Goal: Transaction & Acquisition: Download file/media

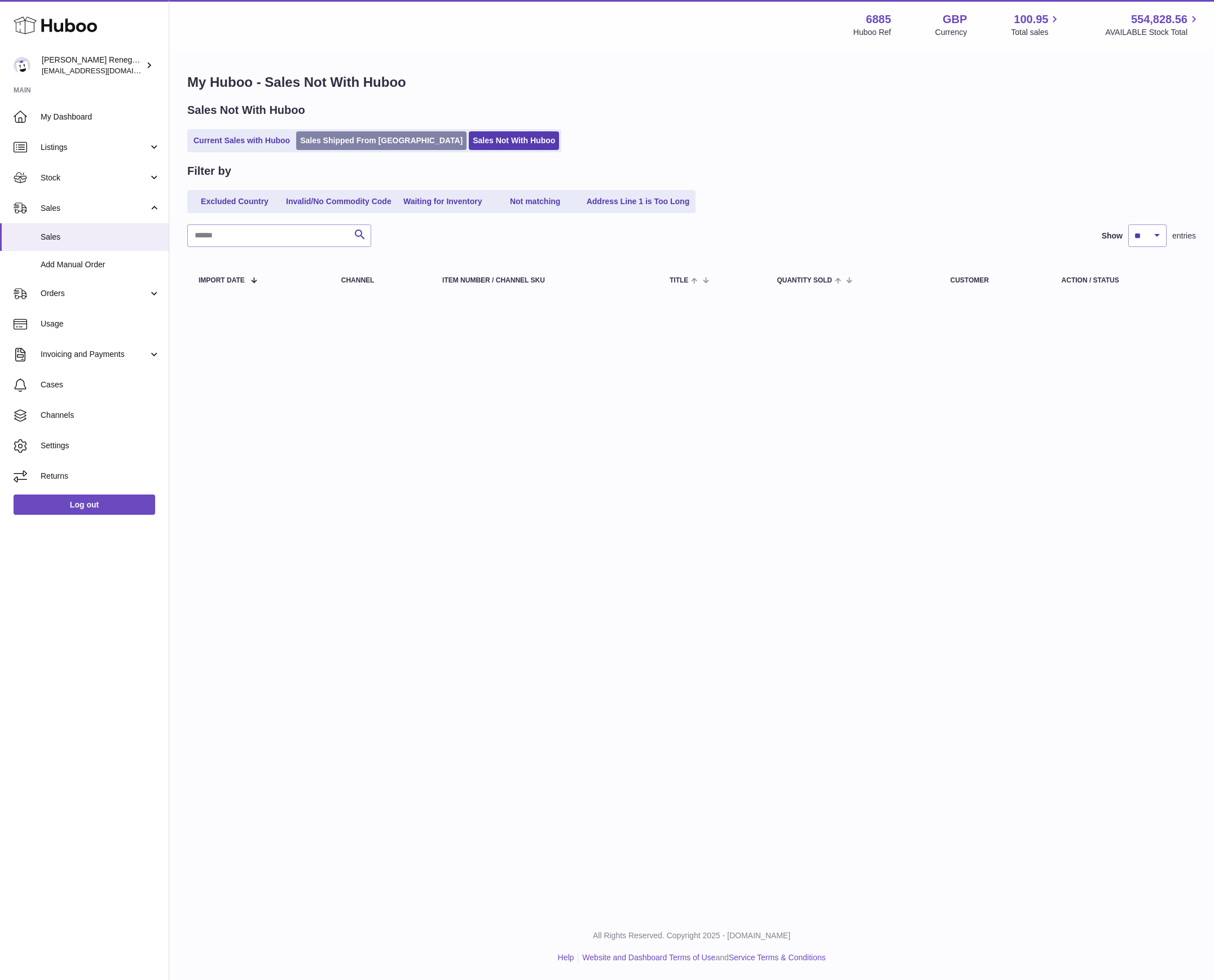
click at [347, 147] on link "Sales Shipped From [GEOGRAPHIC_DATA]" at bounding box center [381, 141] width 171 height 18
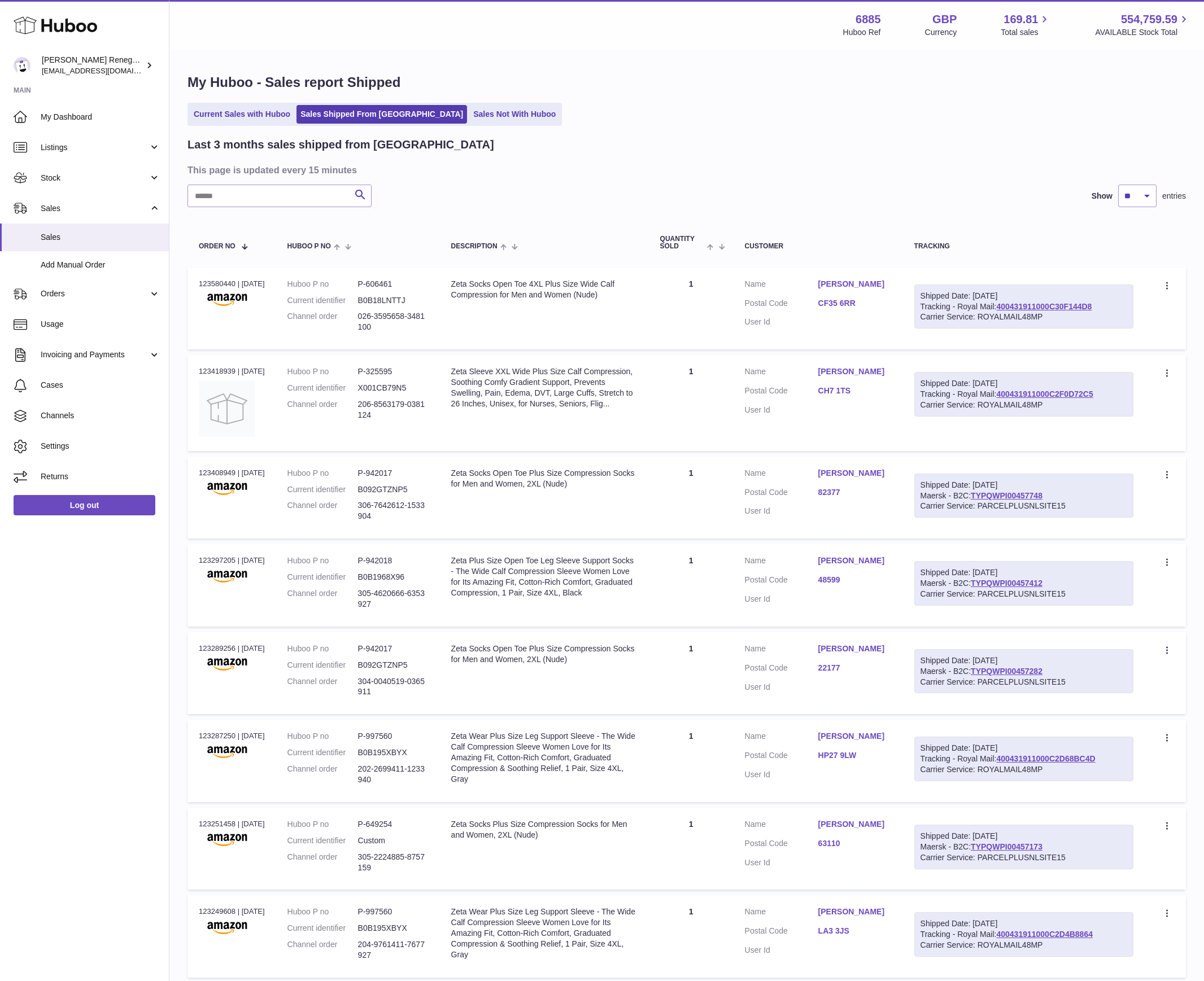
click at [471, 119] on link "Sales Not With Huboo" at bounding box center [514, 114] width 91 height 18
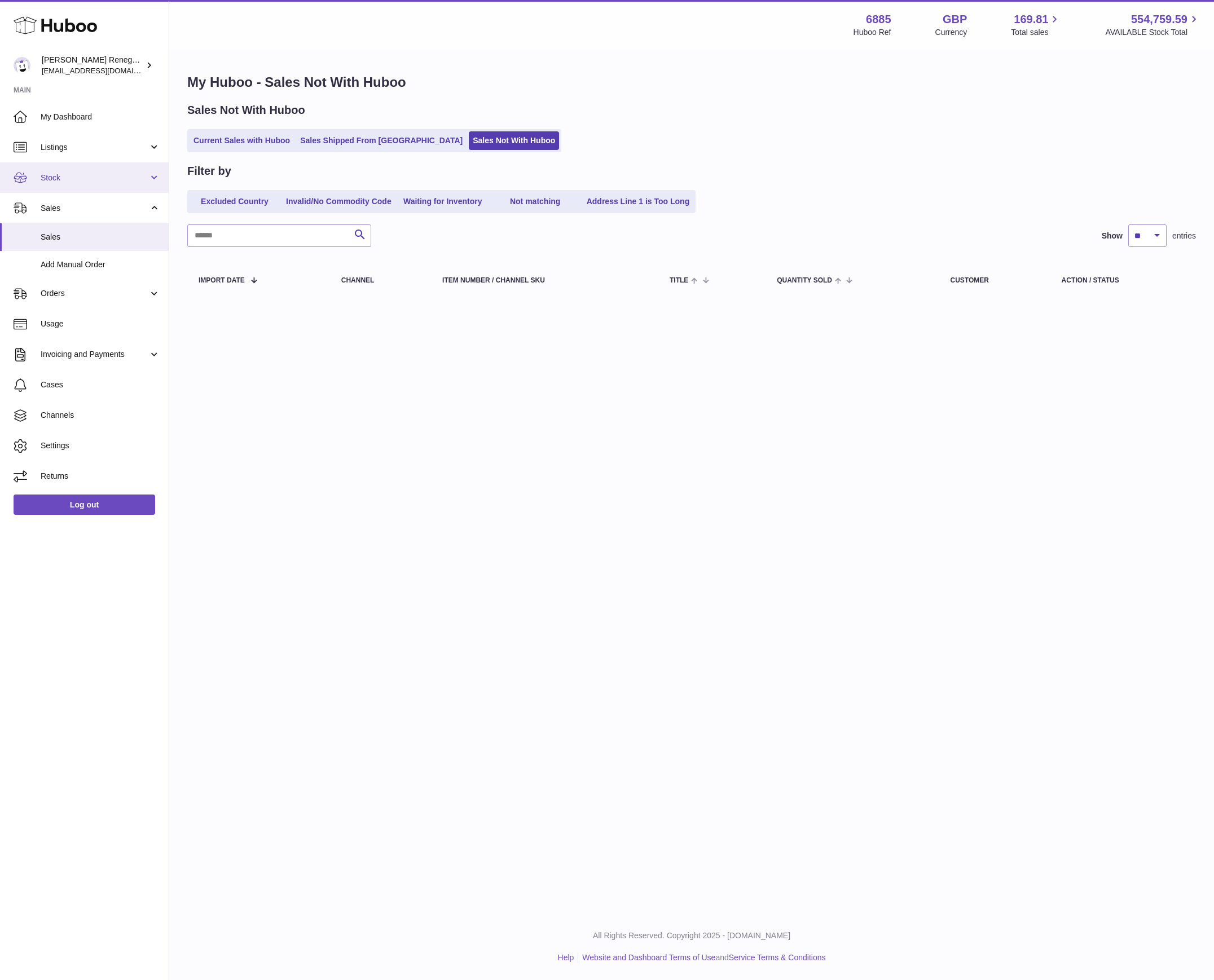
click at [75, 174] on span "Stock" at bounding box center [94, 178] width 107 height 11
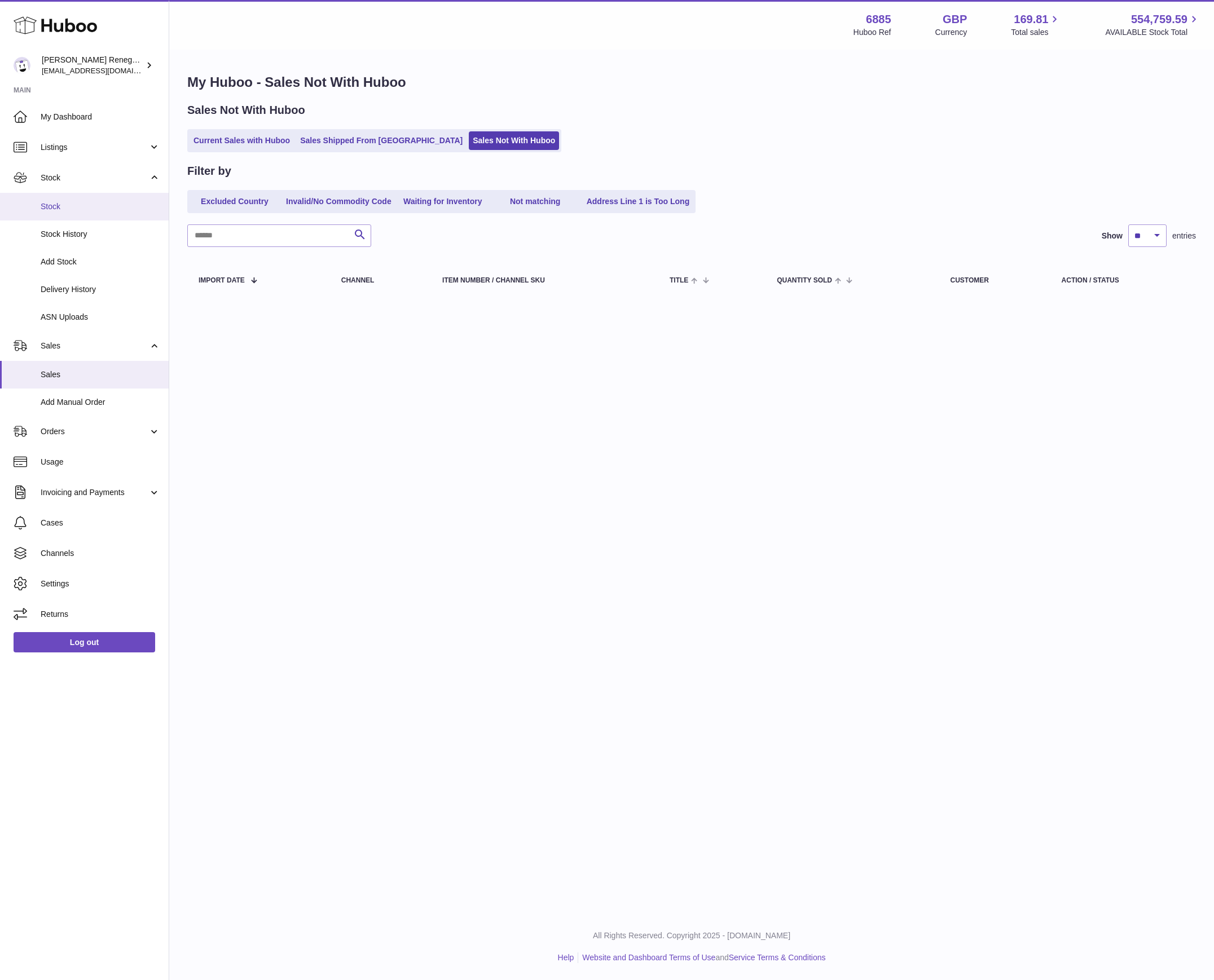
click at [70, 205] on span "Stock" at bounding box center [100, 207] width 120 height 11
click at [65, 207] on span "Stock" at bounding box center [100, 207] width 120 height 11
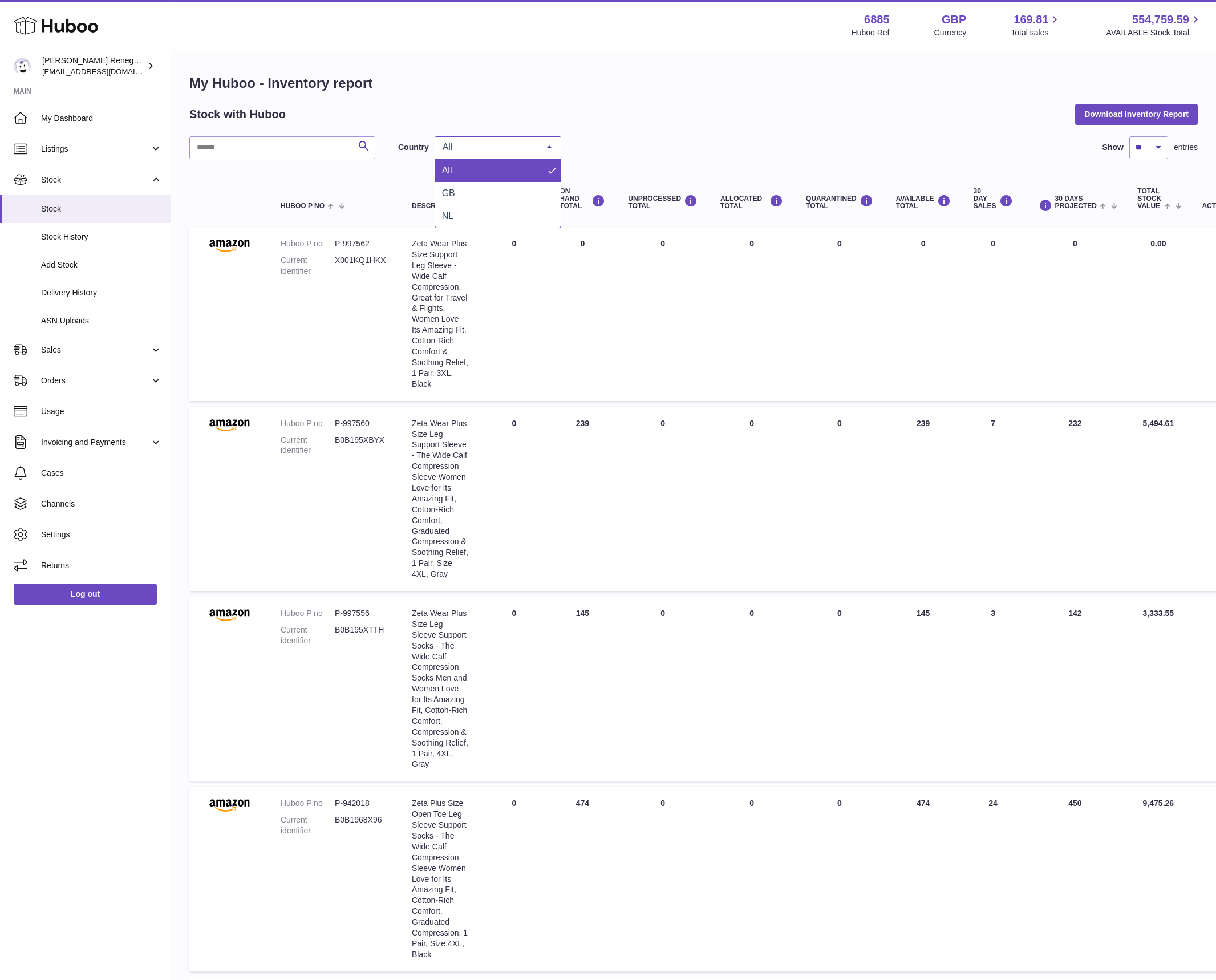
click at [490, 138] on div "All" at bounding box center [498, 147] width 127 height 23
click at [478, 190] on span "GB" at bounding box center [498, 193] width 126 height 23
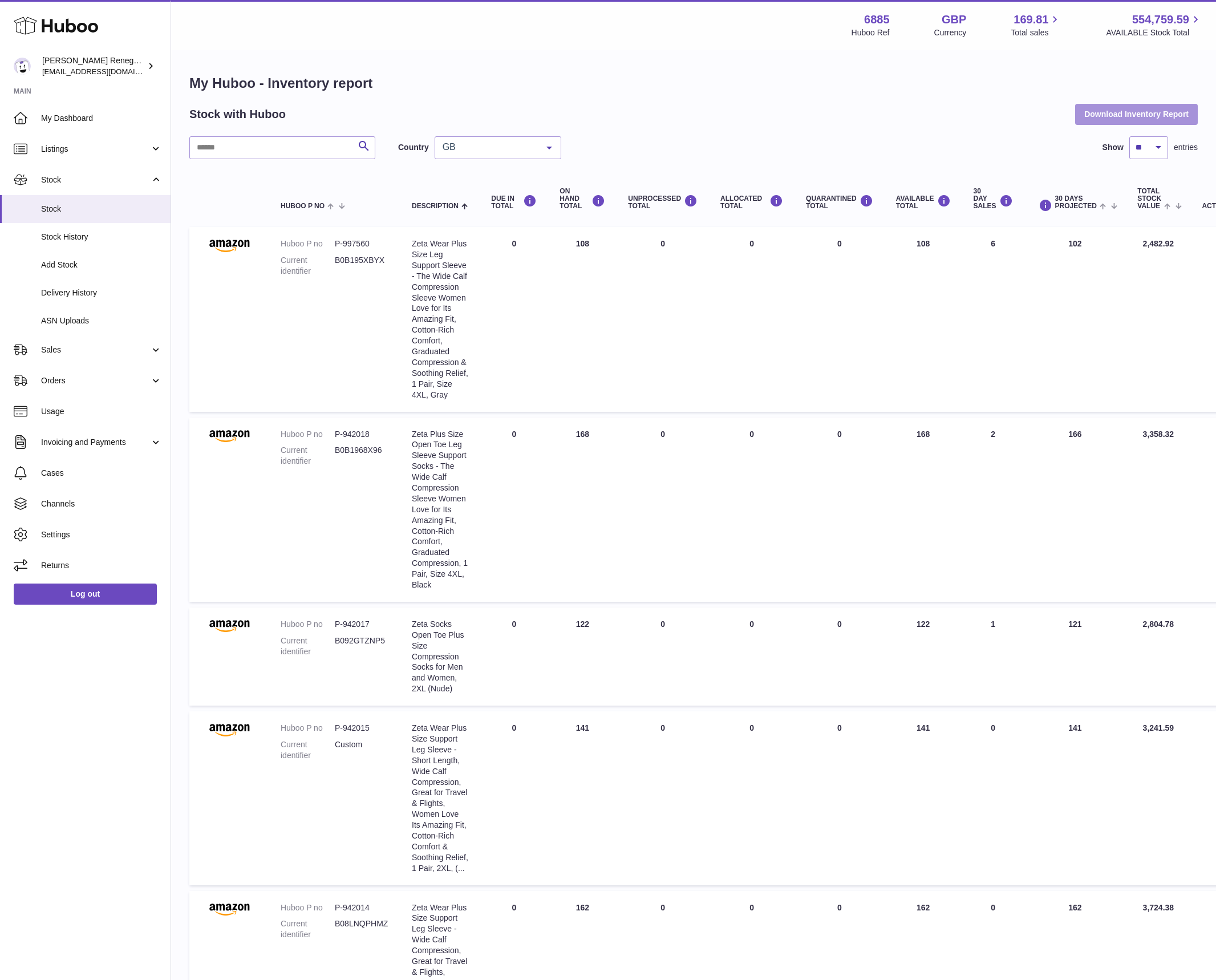
click at [1151, 110] on button "Download Inventory Report" at bounding box center [1136, 115] width 123 height 21
click at [522, 150] on span "GB" at bounding box center [489, 147] width 98 height 11
click at [496, 217] on span "NL" at bounding box center [498, 216] width 126 height 23
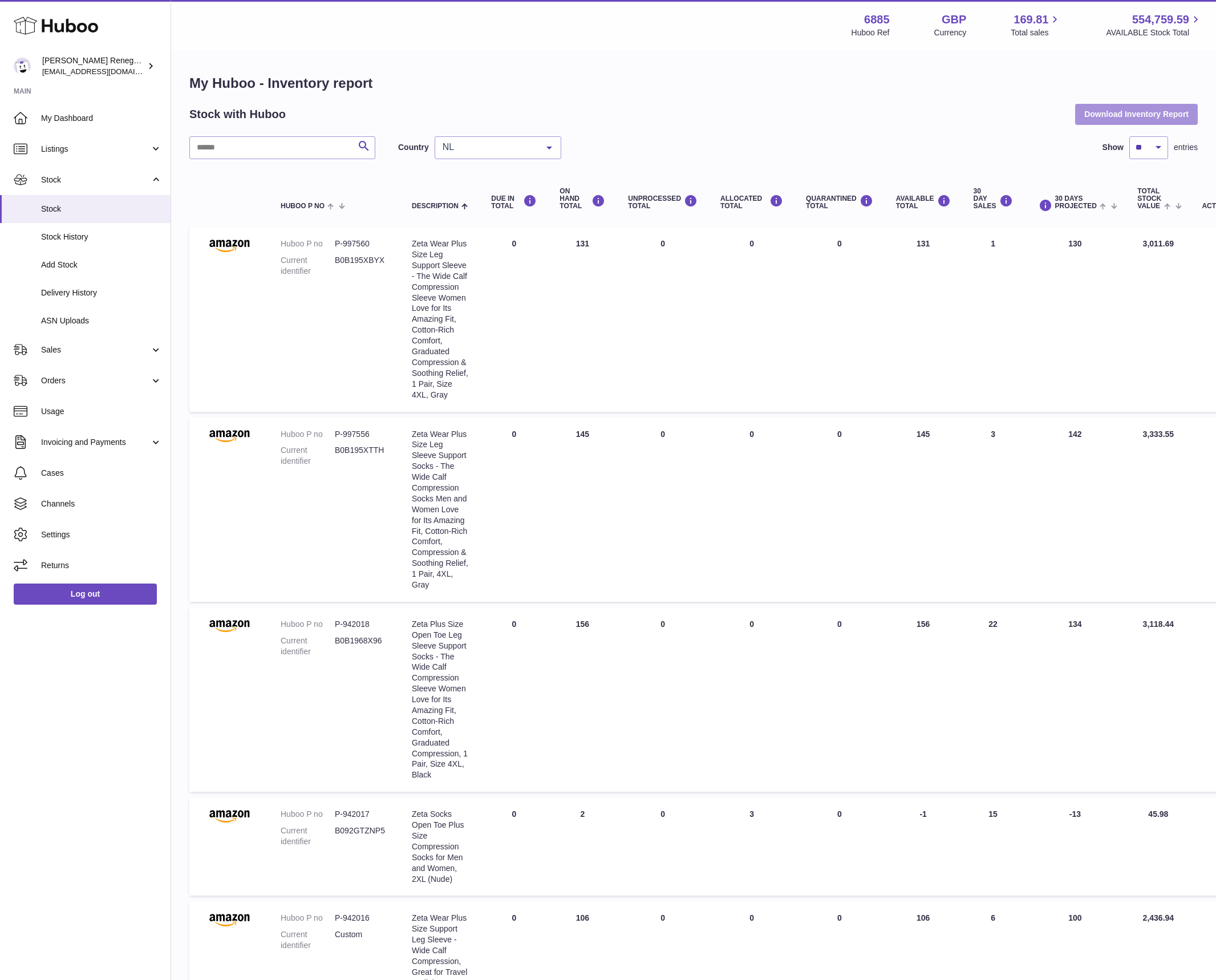
click at [1102, 107] on button "Download Inventory Report" at bounding box center [1136, 115] width 123 height 21
click at [794, 50] on div "Menu Huboo 6885 Huboo Ref GBP Currency 169.81 Total sales 554,759.59 AVAILABLE …" at bounding box center [694, 902] width 1045 height 1804
